Goal: Check status: Check status

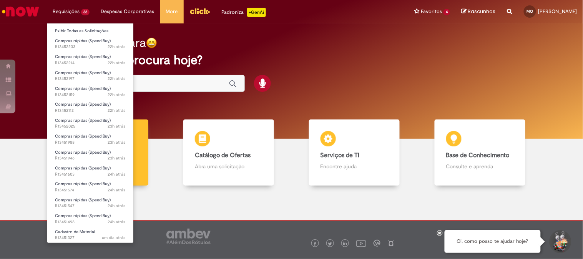
click at [78, 25] on li "Exibir Todas as Solicitações" at bounding box center [90, 30] width 86 height 10
click at [81, 32] on link "Exibir Todas as Solicitações" at bounding box center [90, 31] width 86 height 8
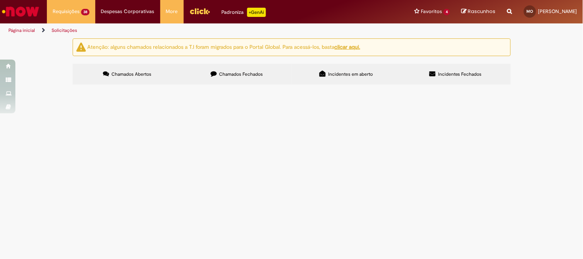
scroll to position [190, 0]
click at [0, 0] on link "2" at bounding box center [0, 0] width 0 height 0
click at [0, 0] on span "Solicitação de numerário" at bounding box center [0, 0] width 0 height 0
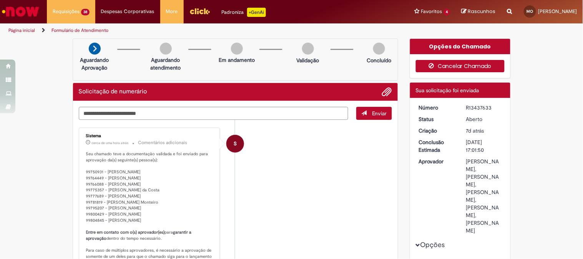
click at [431, 63] on icon "button" at bounding box center [433, 65] width 9 height 5
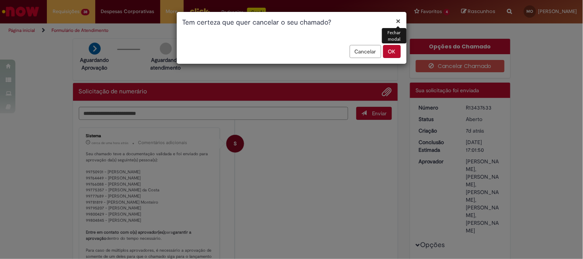
click at [394, 54] on button "OK" at bounding box center [392, 51] width 18 height 13
